Goal: Find specific page/section: Find specific page/section

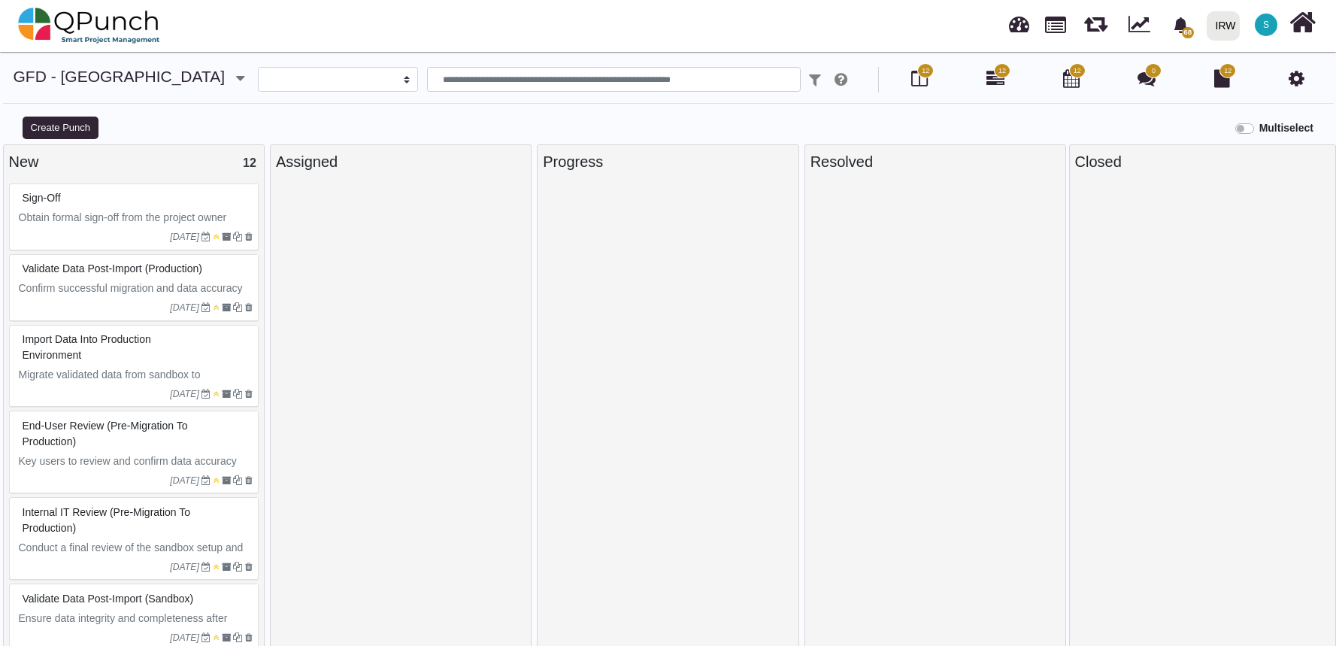
select select
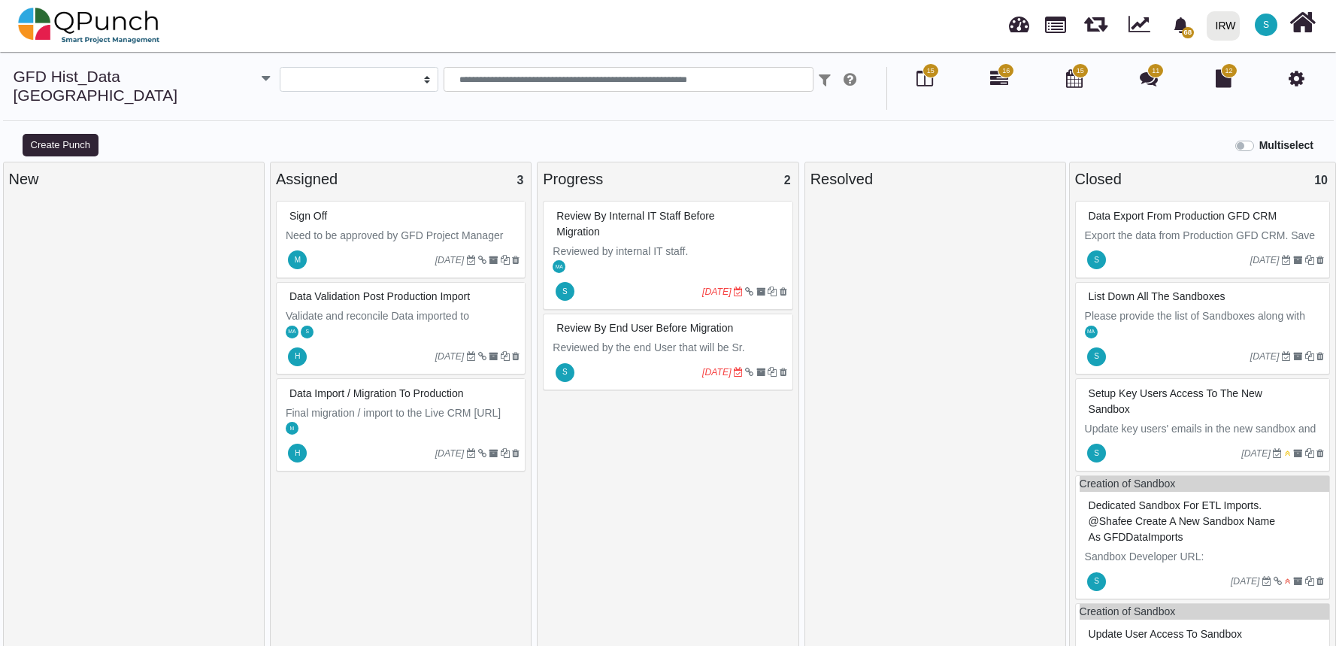
select select
click at [849, 132] on div "Multiselect" at bounding box center [835, 144] width 1002 height 25
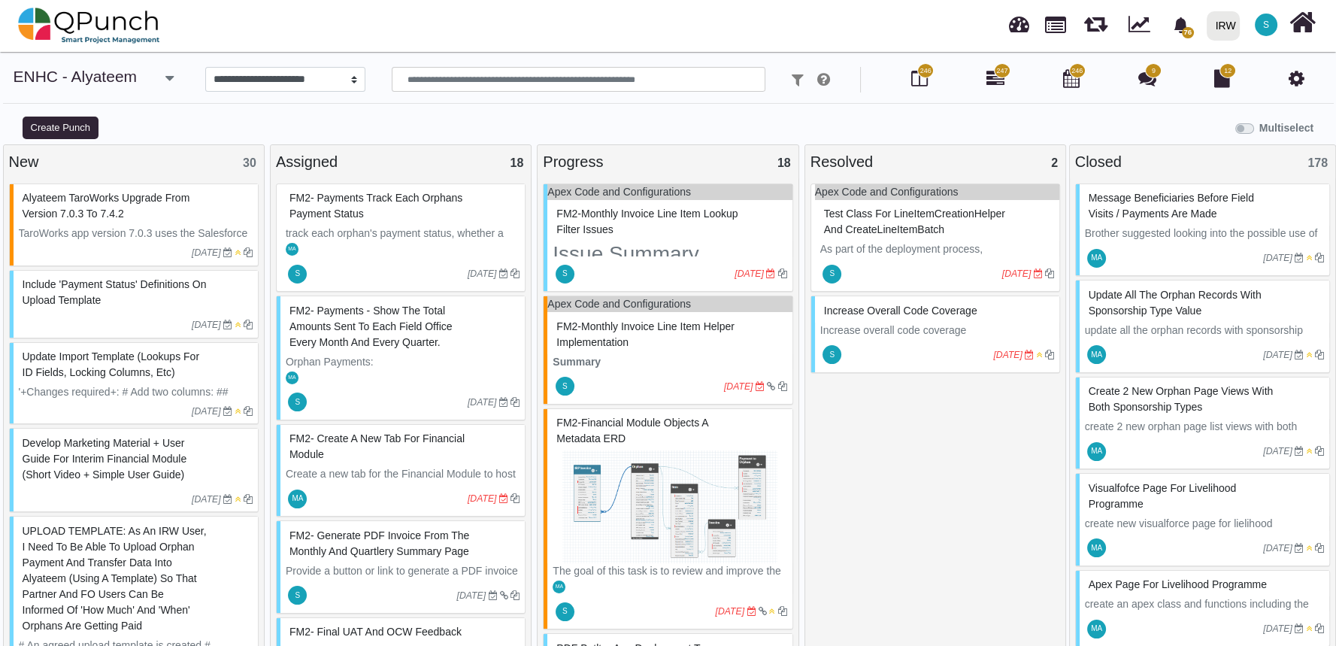
click at [696, 237] on div "FM2-Monthly Invoice Line Item Lookup Filter Issues" at bounding box center [670, 221] width 234 height 39
click at [696, 237] on div "Apex Code and Configurations FM2-Monthly Invoice Line Item Lookup Filter Issues…" at bounding box center [668, 237] width 250 height 109
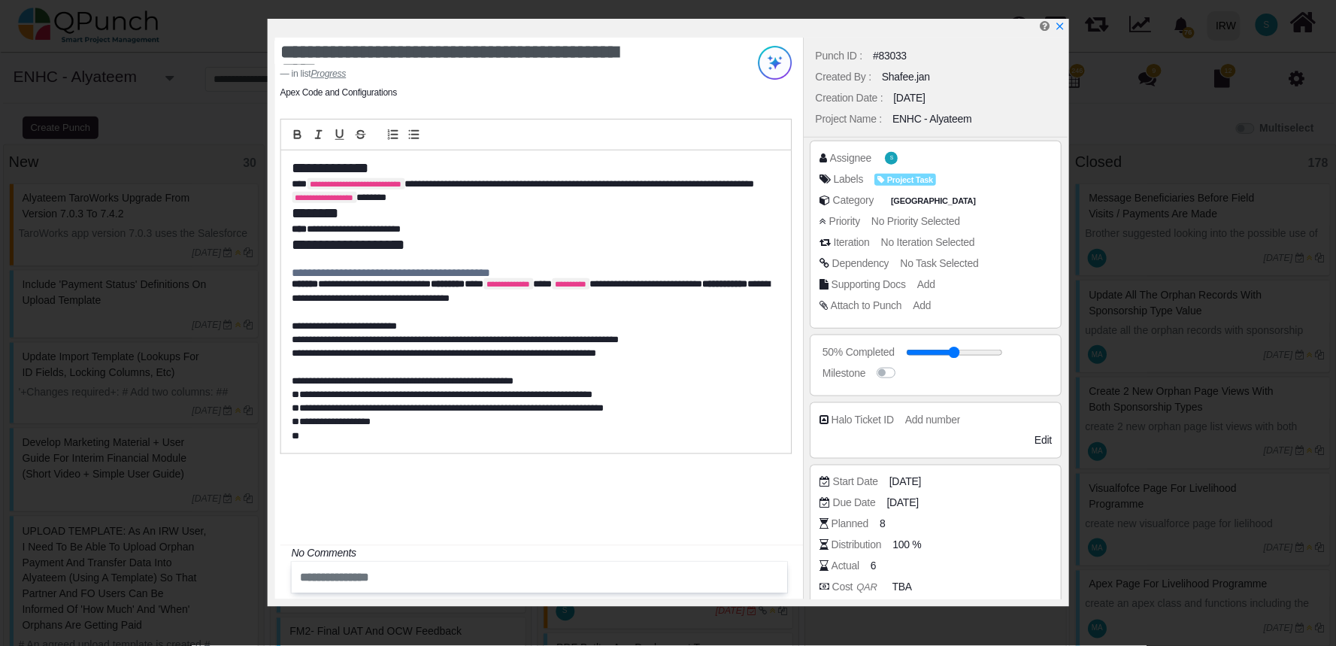
scroll to position [201, 0]
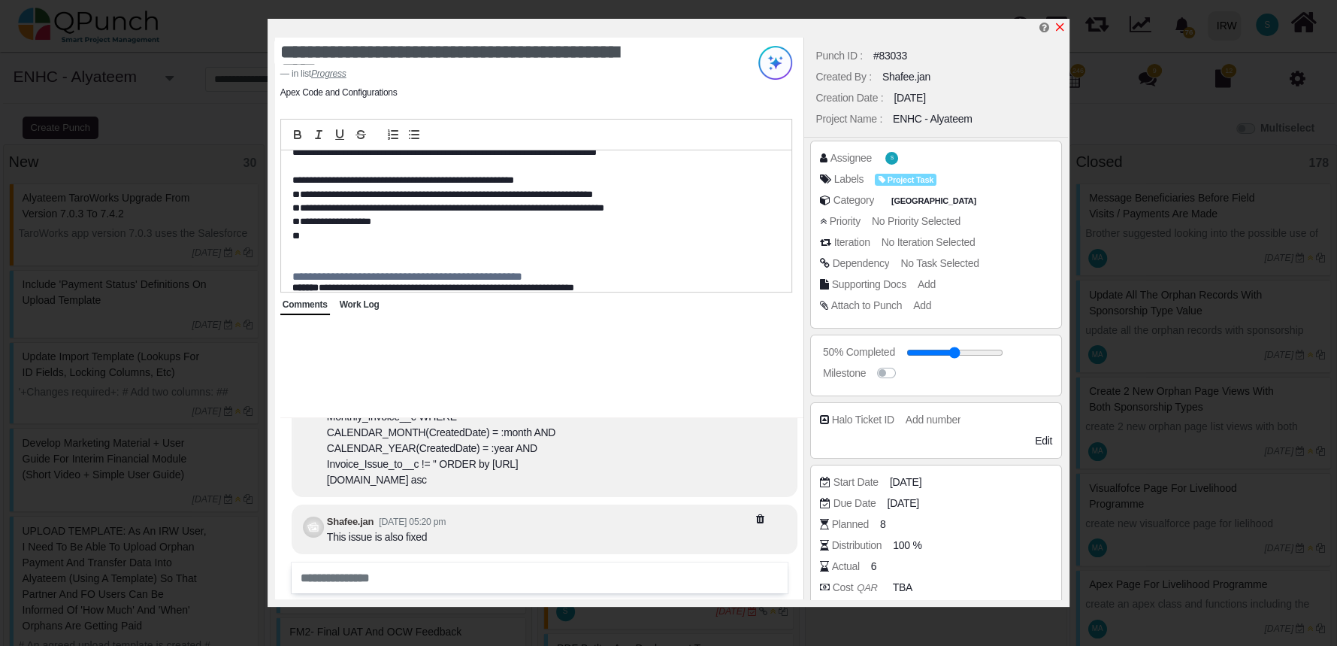
click at [1059, 31] on icon "x" at bounding box center [1060, 27] width 12 height 12
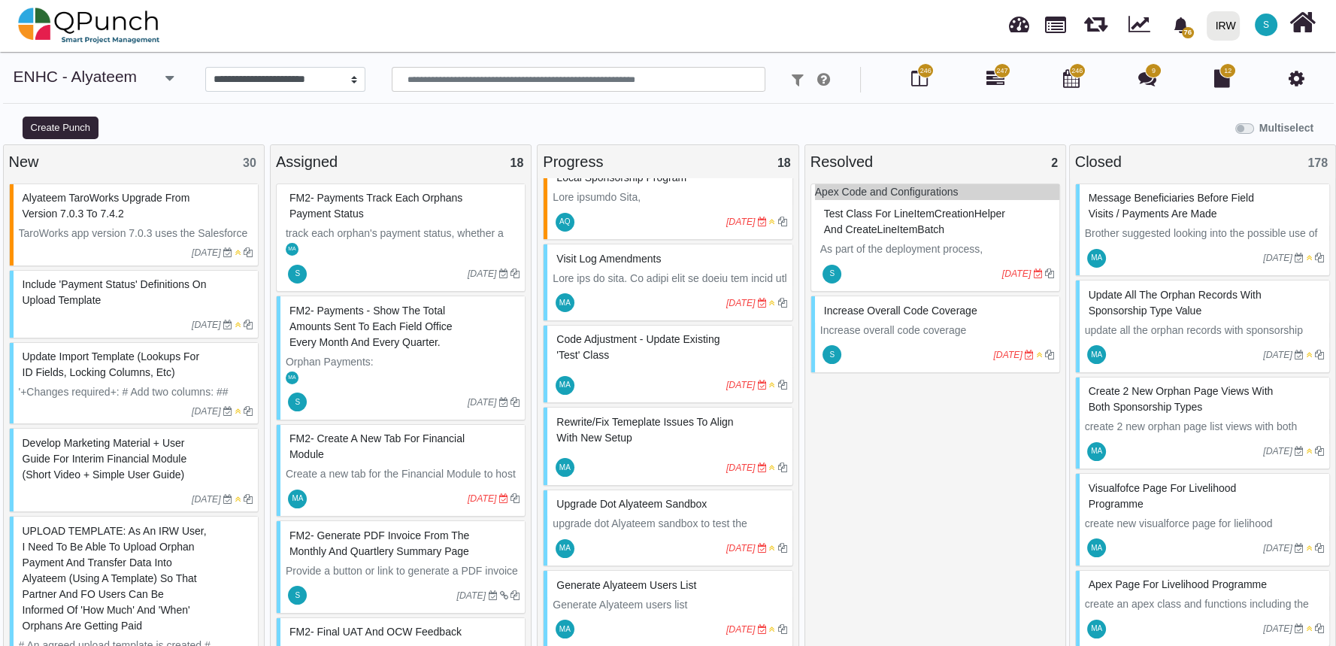
scroll to position [652, 0]
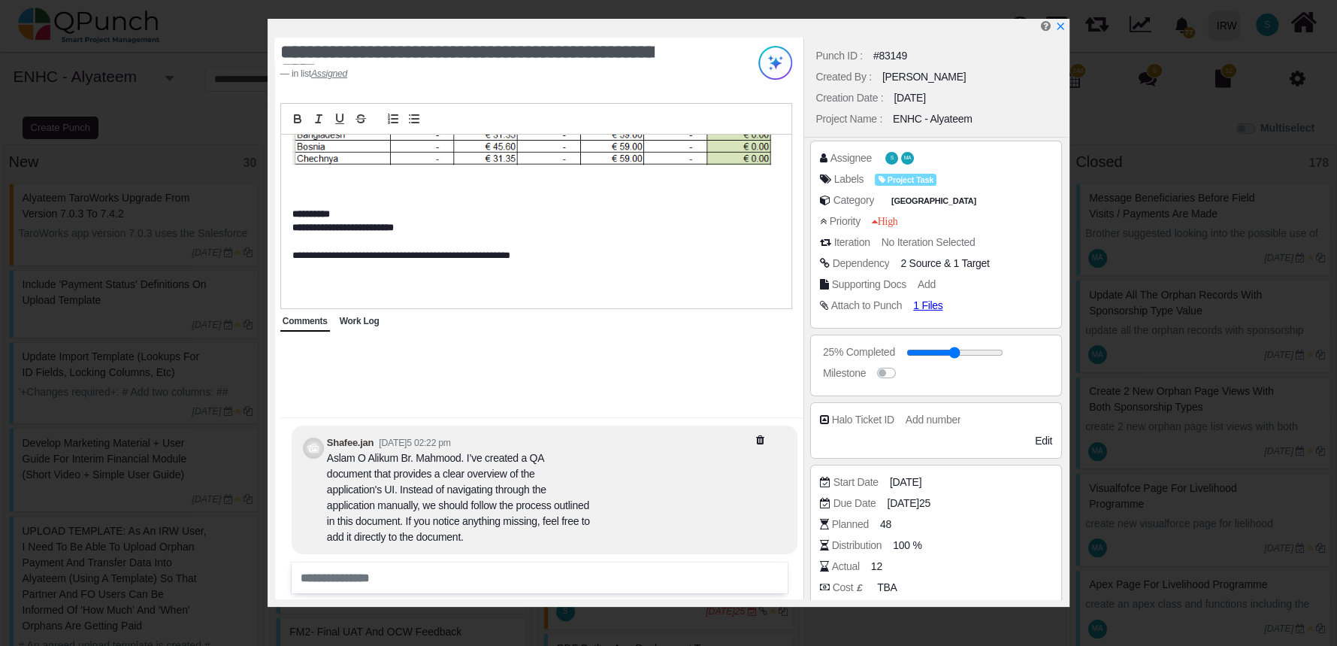
scroll to position [565, 0]
